Goal: Obtain resource: Download file/media

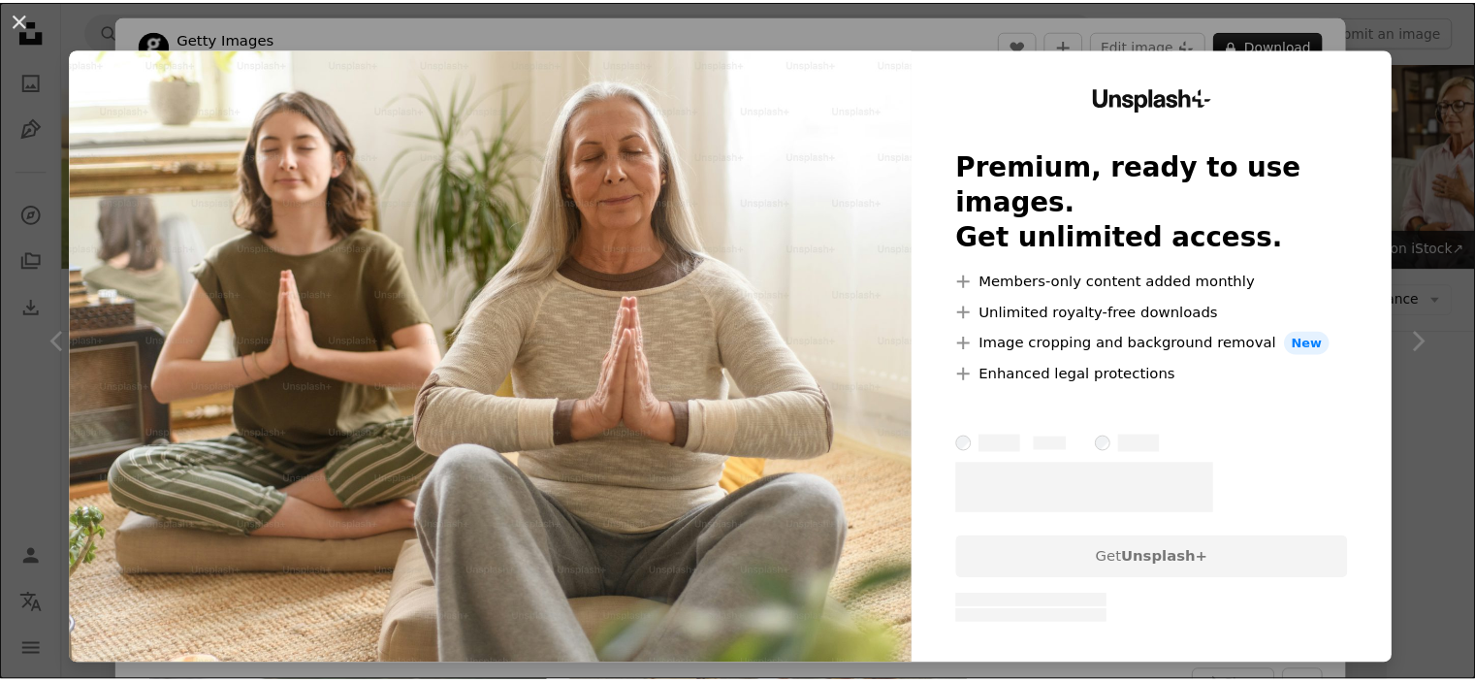
scroll to position [768, 0]
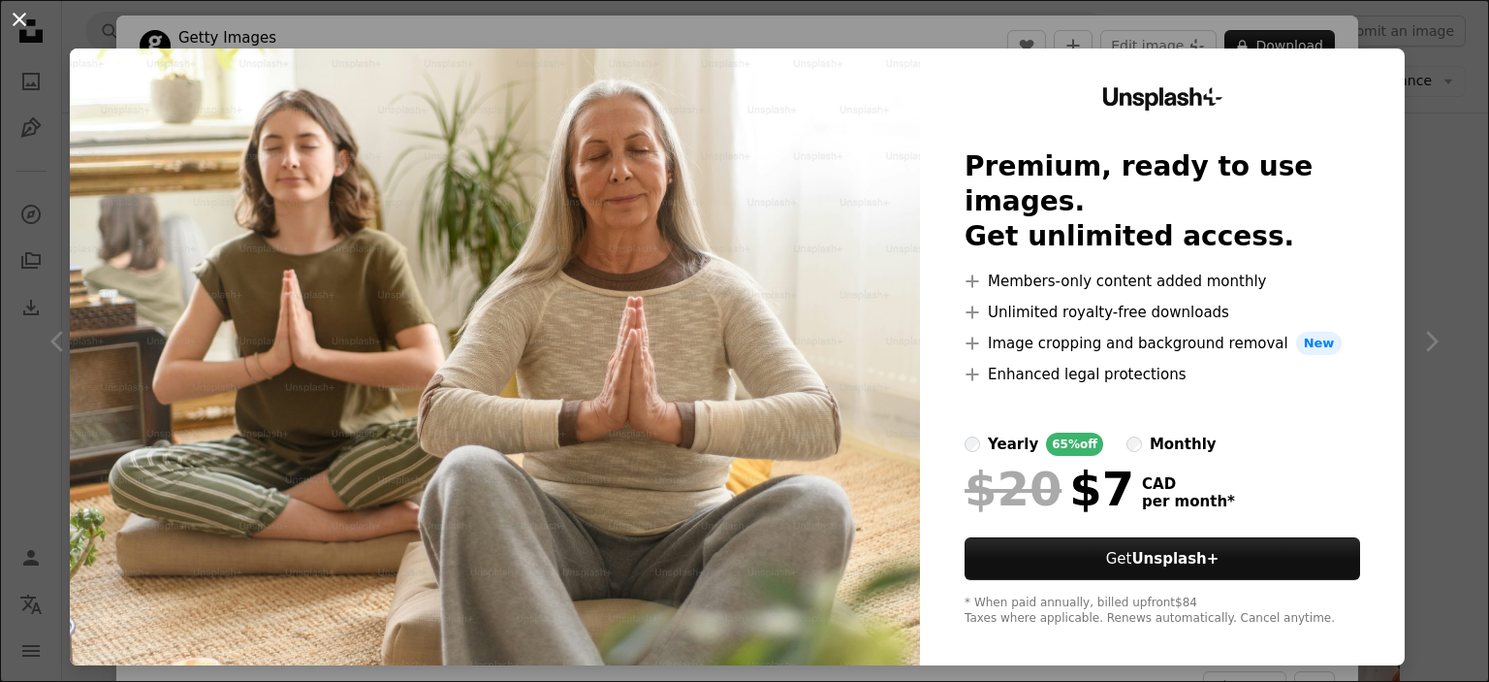
click at [17, 15] on button "An X shape" at bounding box center [19, 19] width 23 height 23
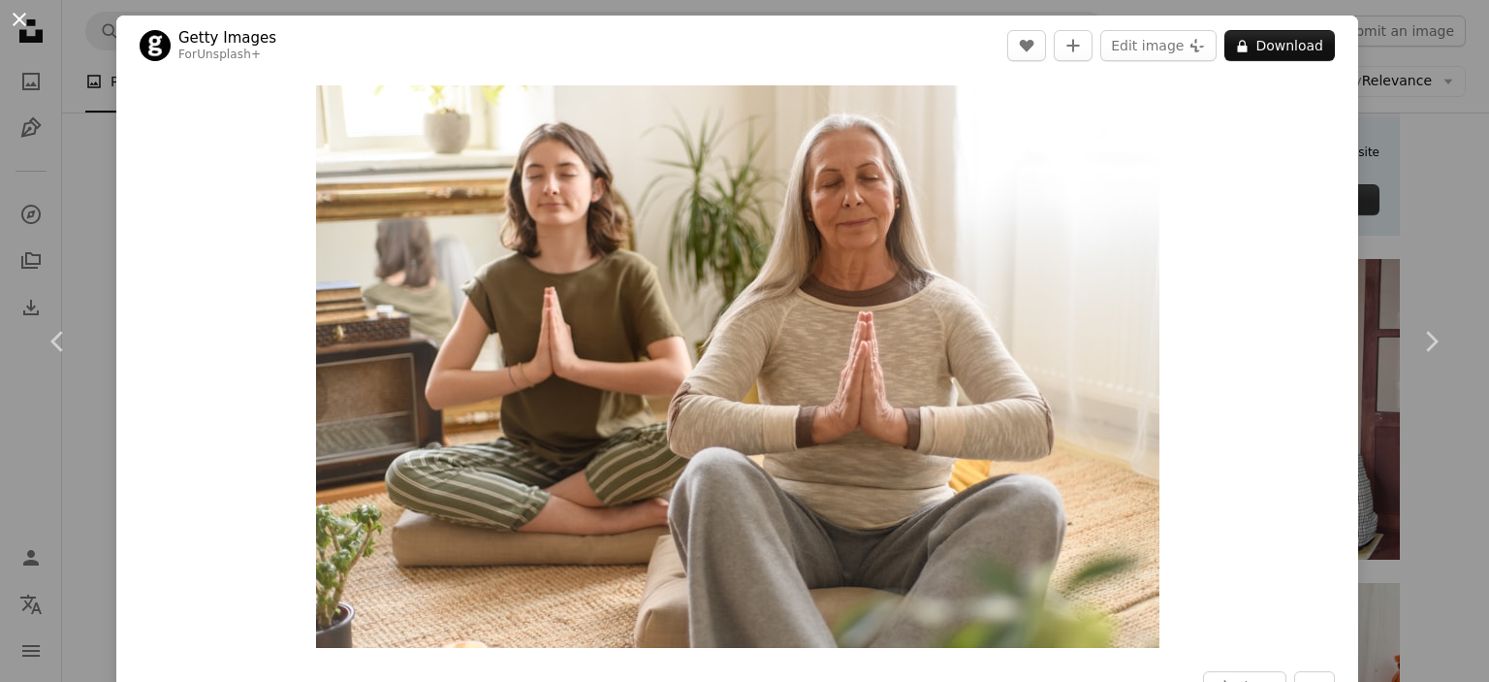
click at [16, 22] on button "An X shape" at bounding box center [19, 19] width 23 height 23
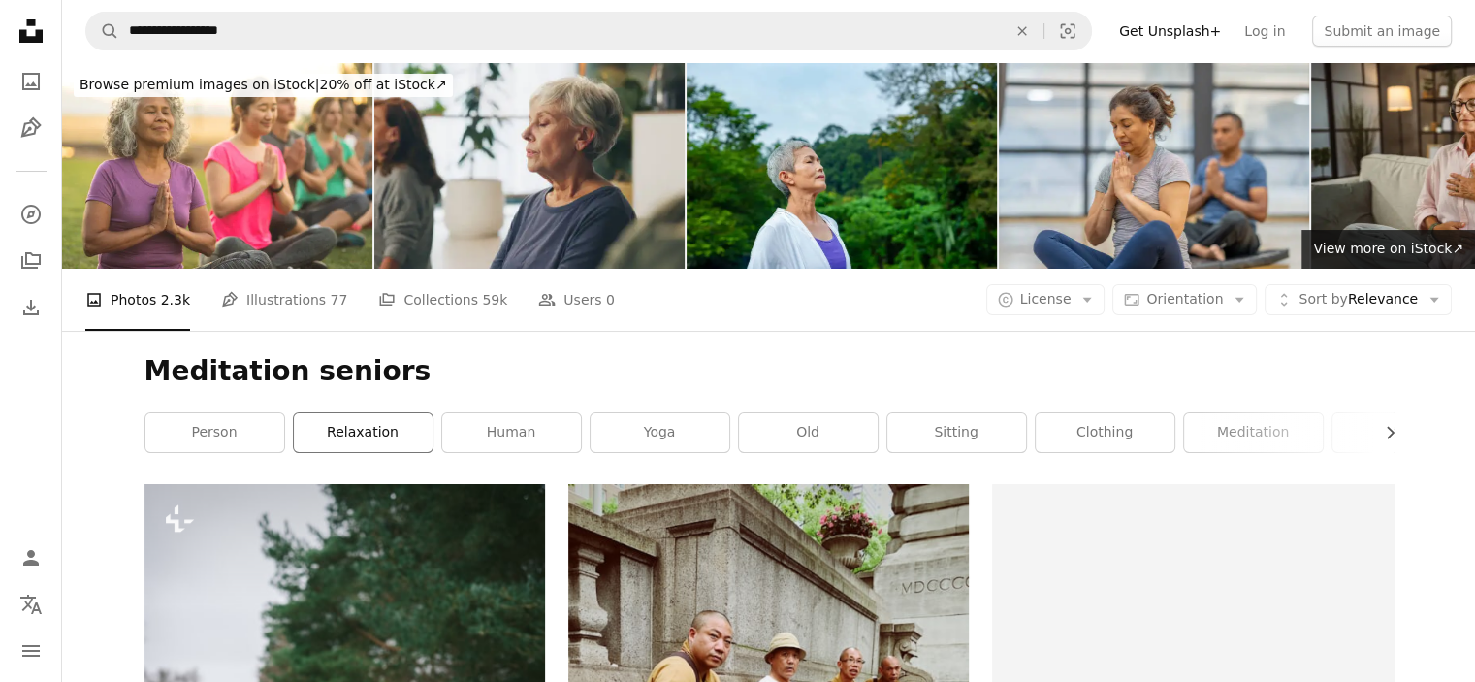
click at [380, 437] on link "relaxation" at bounding box center [363, 432] width 139 height 39
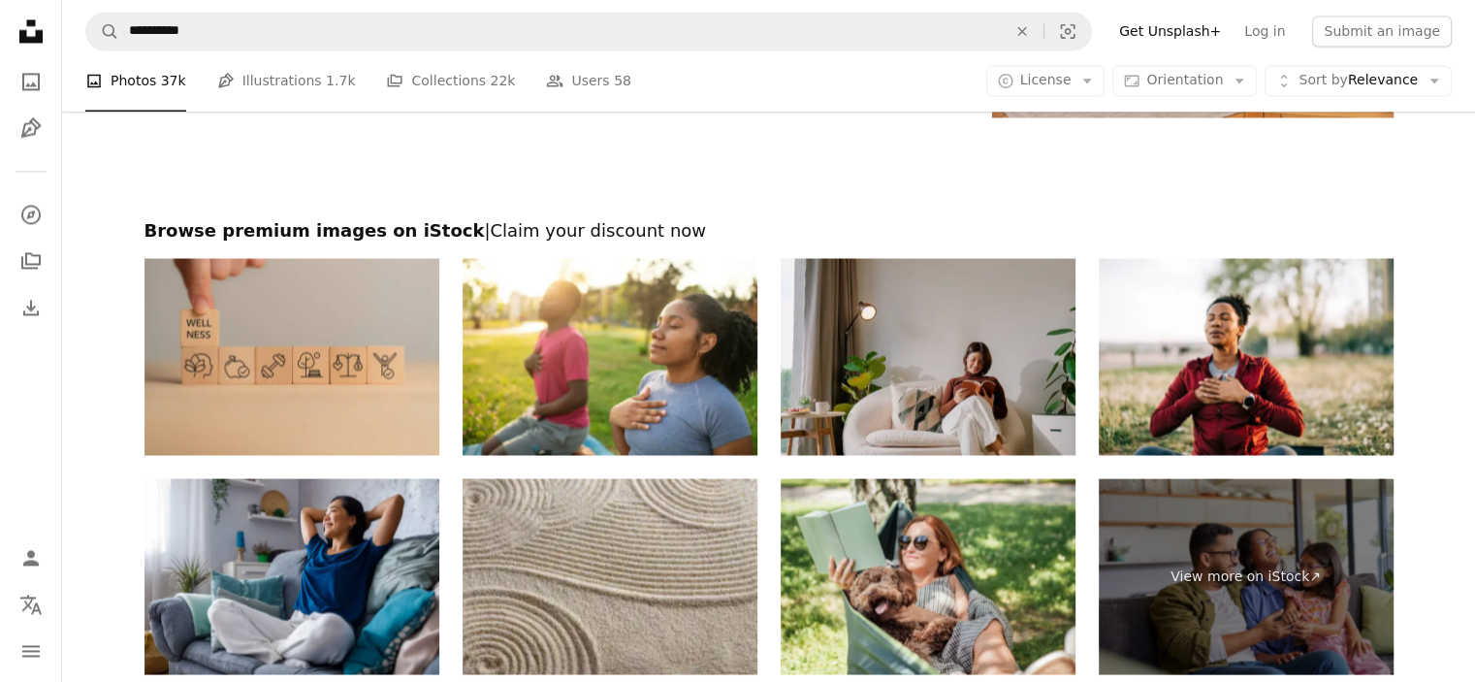
scroll to position [3652, 0]
